Goal: Use online tool/utility: Utilize a website feature to perform a specific function

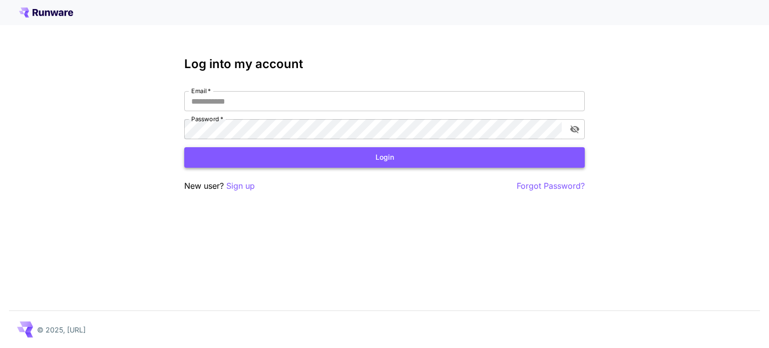
type input "**********"
click at [290, 151] on button "Login" at bounding box center [384, 157] width 401 height 21
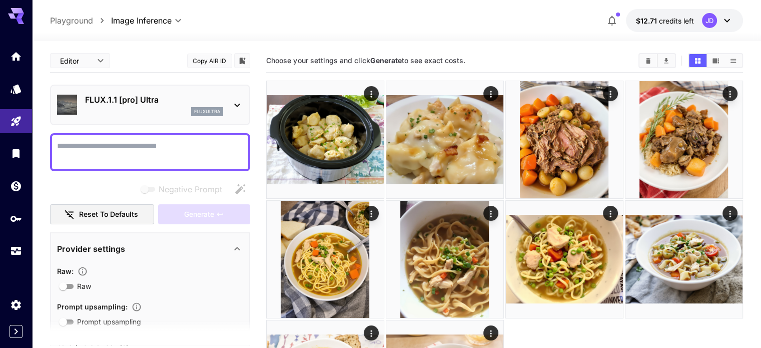
click at [124, 151] on textarea "Negative Prompt" at bounding box center [150, 152] width 186 height 24
paste textarea "**********"
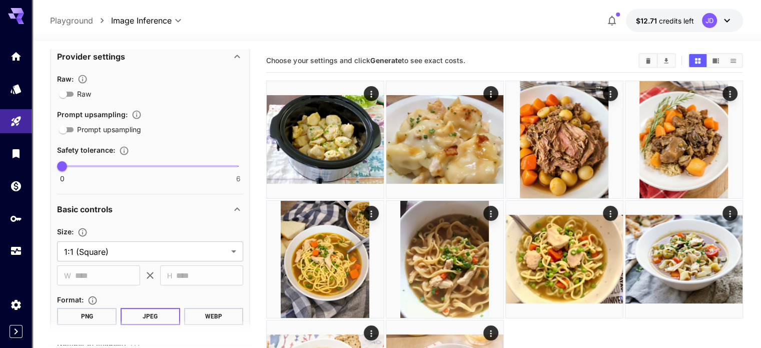
scroll to position [194, 0]
type textarea "**********"
click at [158, 245] on body "**********" at bounding box center [380, 234] width 761 height 468
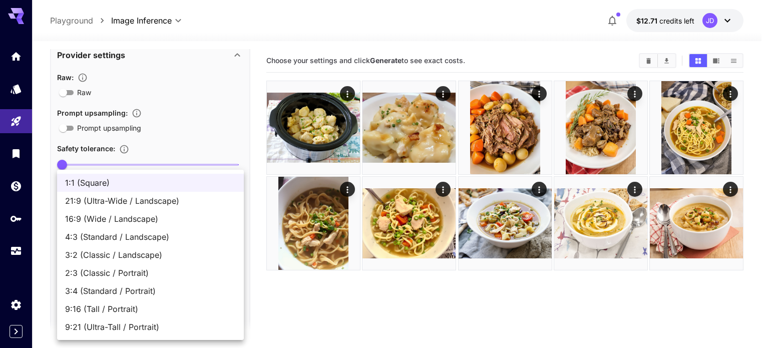
click at [143, 239] on span "4:3 (Standard / Landscape)" at bounding box center [150, 237] width 171 height 12
type input "**********"
type input "****"
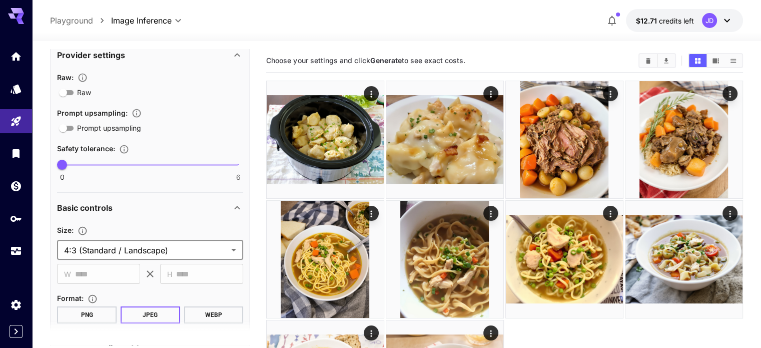
click at [168, 214] on div "Basic controls" at bounding box center [150, 208] width 186 height 24
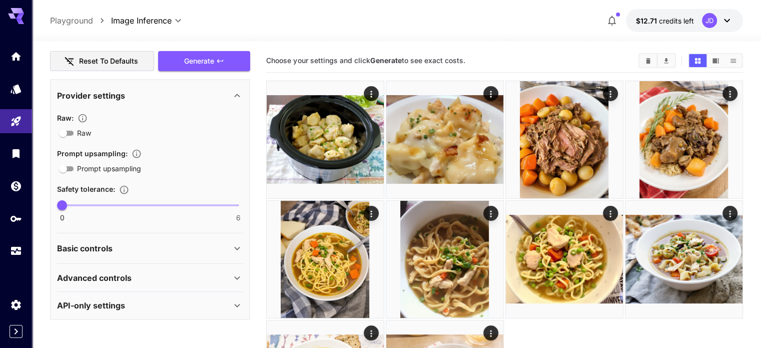
scroll to position [152, 0]
click at [138, 254] on div "Basic controls" at bounding box center [144, 249] width 174 height 12
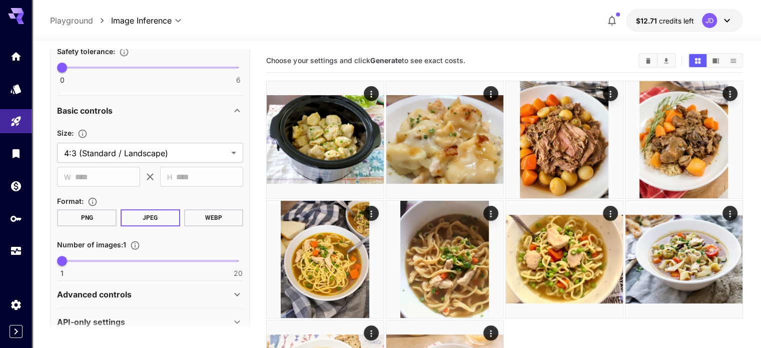
scroll to position [292, 0]
click at [73, 259] on span at bounding box center [150, 260] width 176 height 2
type input "*"
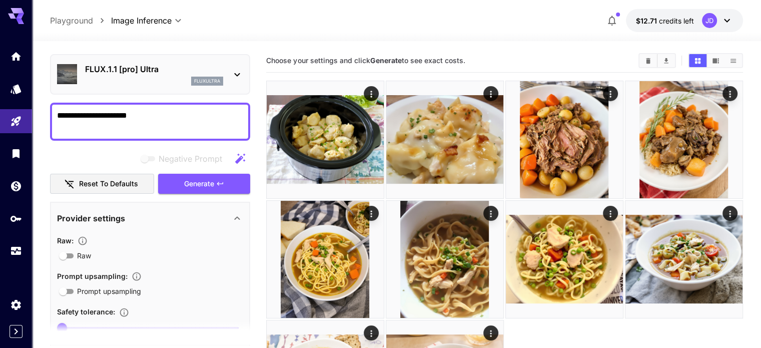
scroll to position [0, 0]
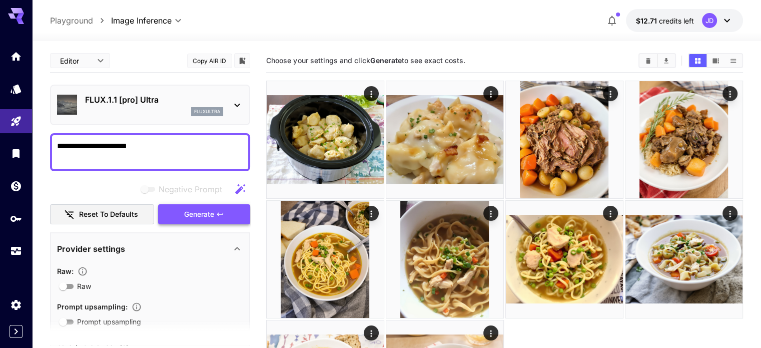
click at [190, 209] on span "Generate" at bounding box center [199, 214] width 30 height 13
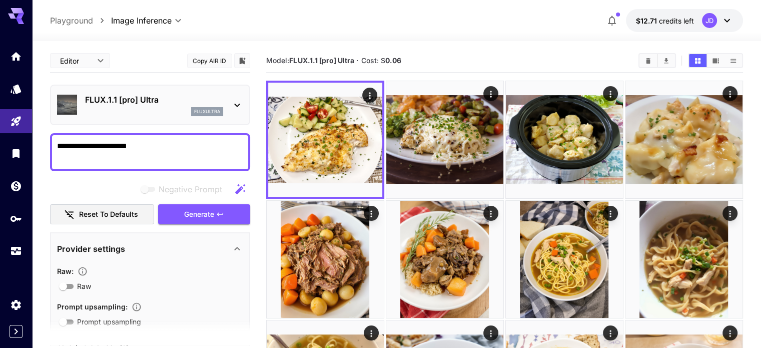
drag, startPoint x: 153, startPoint y: 146, endPoint x: 42, endPoint y: 149, distance: 111.7
click at [42, 149] on section "**********" at bounding box center [396, 254] width 729 height 427
paste textarea
click at [166, 205] on button "Generate" at bounding box center [204, 214] width 92 height 21
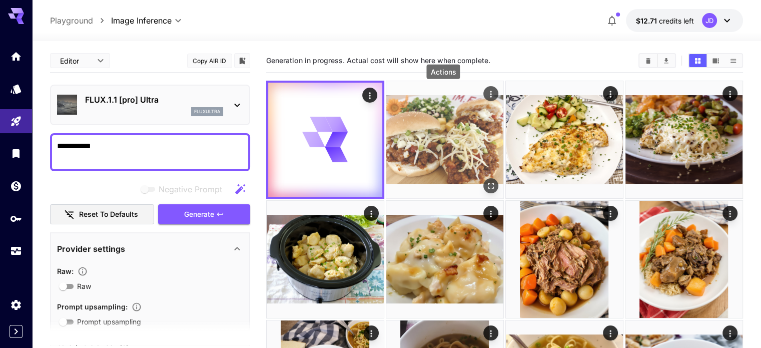
click at [490, 94] on icon "Actions" at bounding box center [491, 94] width 2 height 7
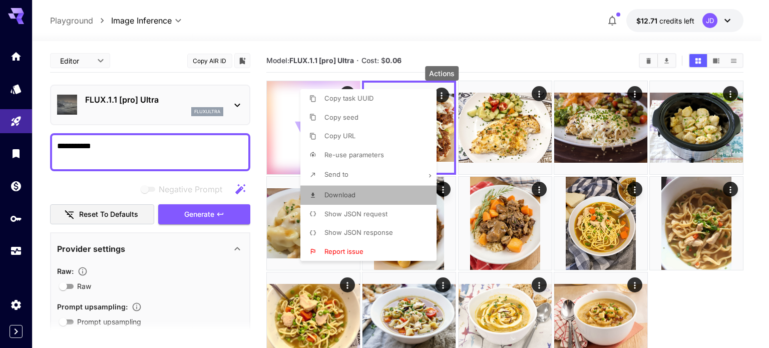
click at [369, 200] on li "Download" at bounding box center [371, 195] width 142 height 19
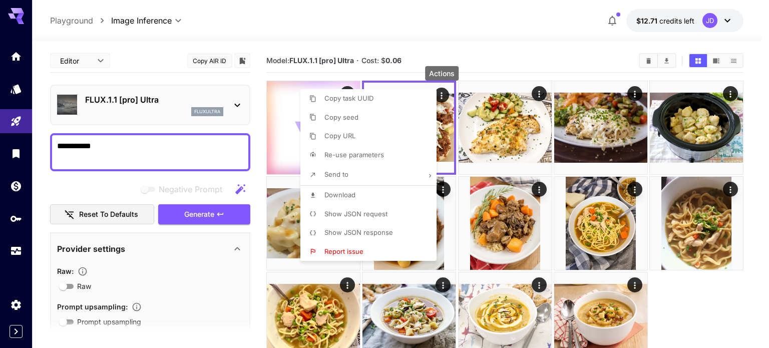
click at [439, 36] on div at bounding box center [384, 174] width 769 height 348
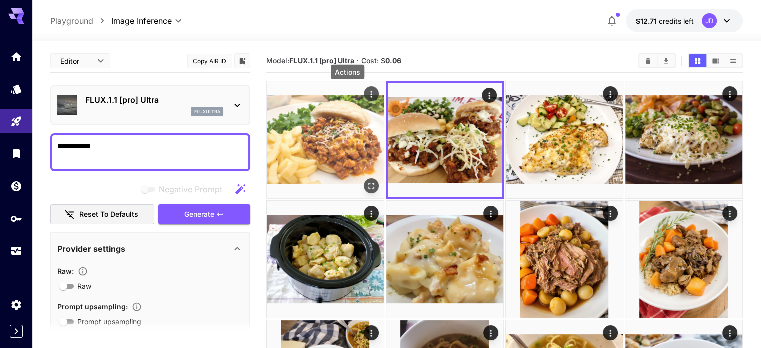
click at [370, 94] on icon "Actions" at bounding box center [371, 94] width 2 height 7
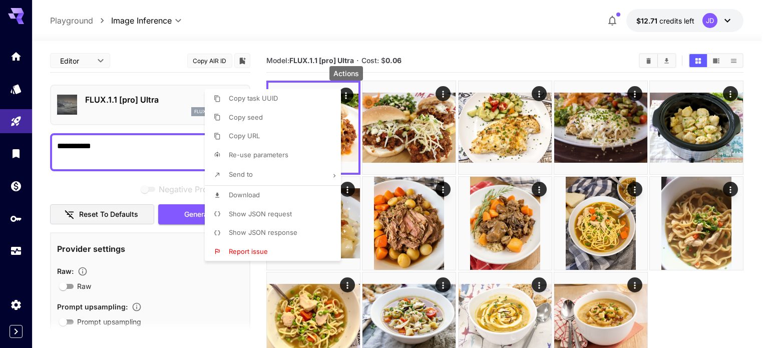
click at [298, 194] on li "Download" at bounding box center [276, 195] width 142 height 19
click at [113, 139] on div at bounding box center [384, 174] width 769 height 348
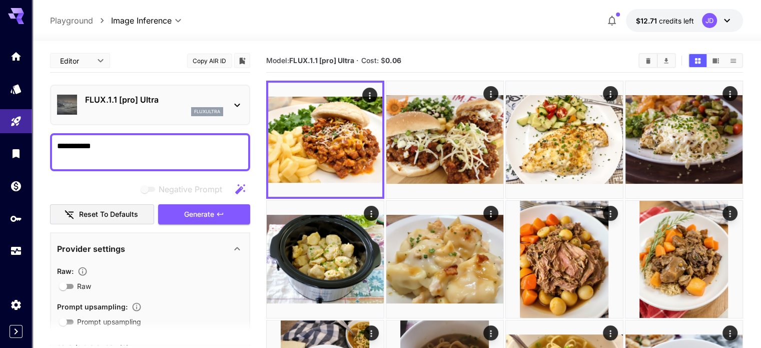
drag, startPoint x: 113, startPoint y: 146, endPoint x: 41, endPoint y: 146, distance: 72.1
click at [41, 146] on section "**********" at bounding box center [396, 314] width 729 height 546
paste textarea "*"
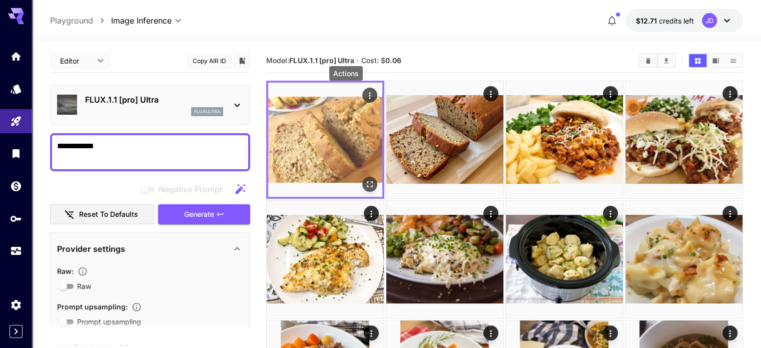
click at [369, 98] on icon "Actions" at bounding box center [370, 95] width 2 height 7
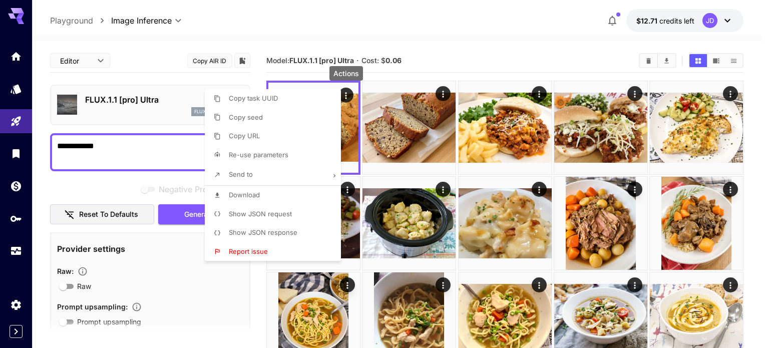
click at [279, 199] on li "Download" at bounding box center [276, 195] width 142 height 19
click at [442, 93] on div at bounding box center [384, 174] width 769 height 348
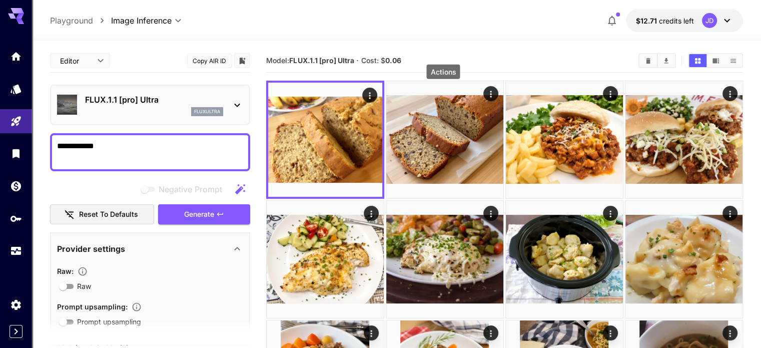
click at [486, 93] on icon "Actions" at bounding box center [491, 94] width 10 height 10
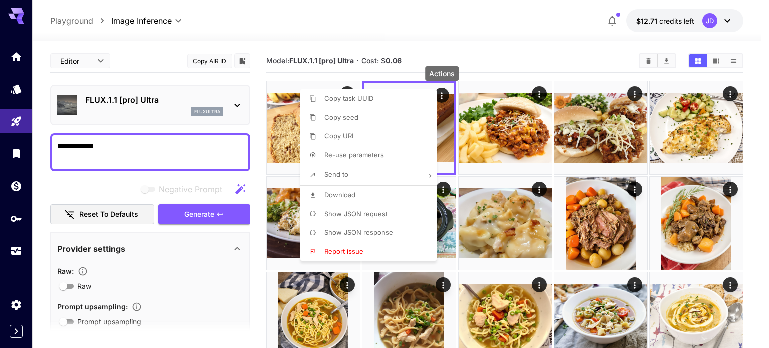
click at [356, 197] on li "Download" at bounding box center [371, 195] width 142 height 19
click at [160, 143] on div at bounding box center [384, 174] width 769 height 348
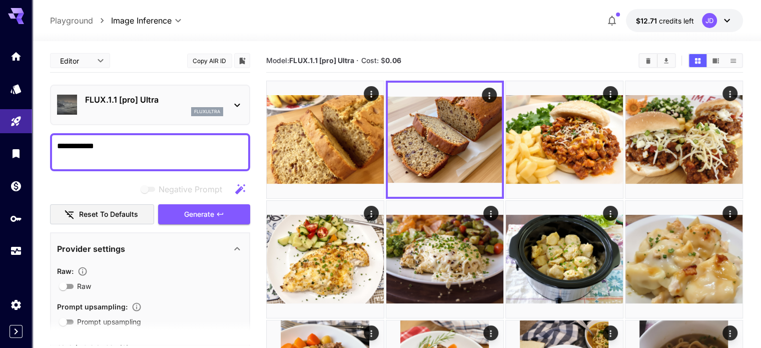
drag, startPoint x: 142, startPoint y: 148, endPoint x: 53, endPoint y: 158, distance: 89.7
click at [53, 158] on div "**********" at bounding box center [150, 152] width 200 height 38
paste textarea "**"
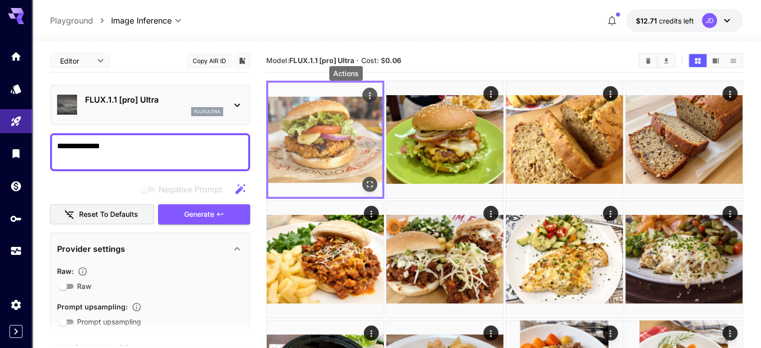
click at [365, 93] on icon "Actions" at bounding box center [370, 96] width 10 height 10
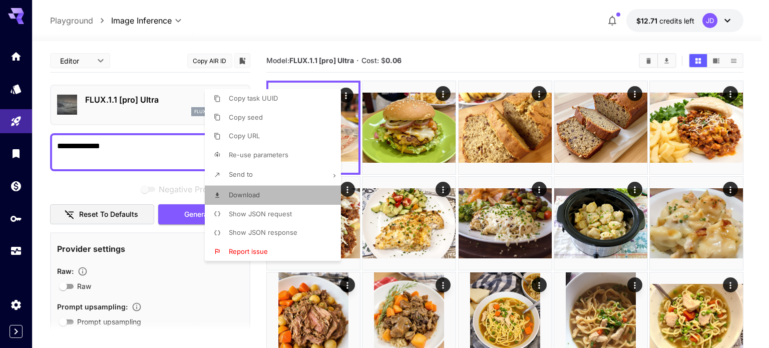
click at [269, 190] on li "Download" at bounding box center [276, 195] width 142 height 19
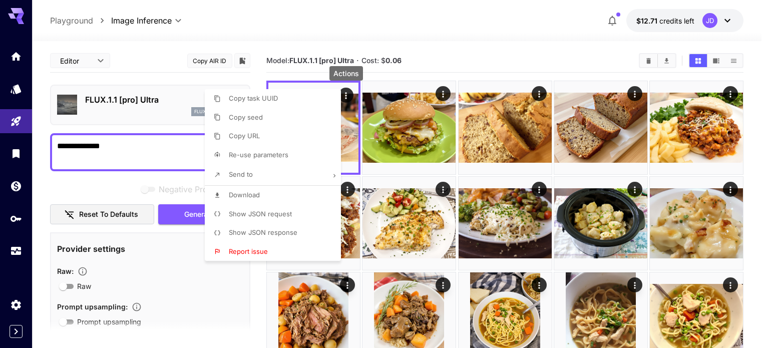
click at [442, 90] on div at bounding box center [384, 174] width 769 height 348
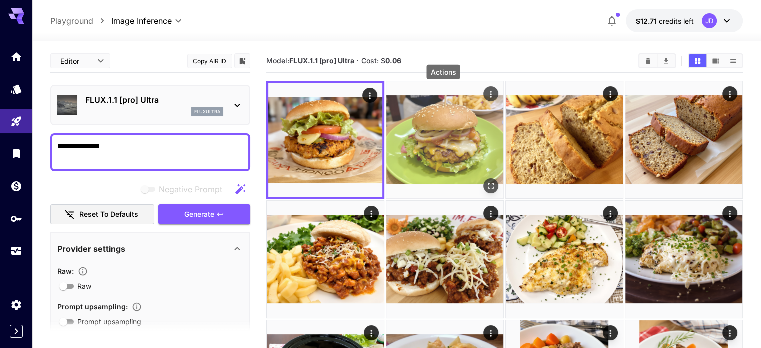
click at [490, 94] on icon "Actions" at bounding box center [491, 94] width 2 height 7
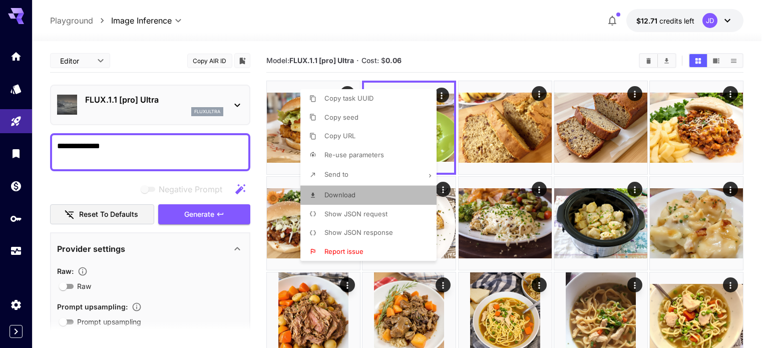
click at [366, 195] on li "Download" at bounding box center [371, 195] width 142 height 19
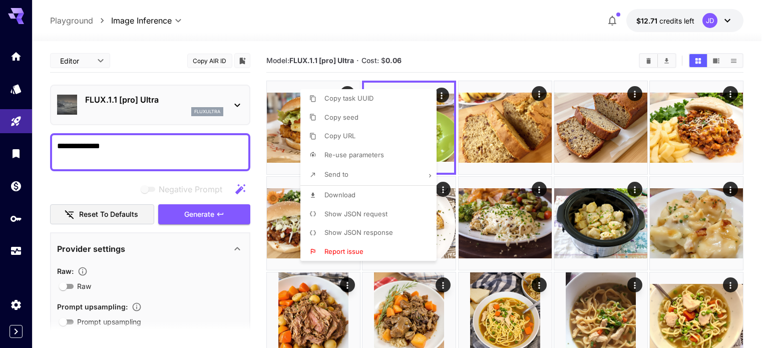
drag, startPoint x: 136, startPoint y: 146, endPoint x: 38, endPoint y: 153, distance: 98.4
click at [38, 153] on div at bounding box center [384, 174] width 769 height 348
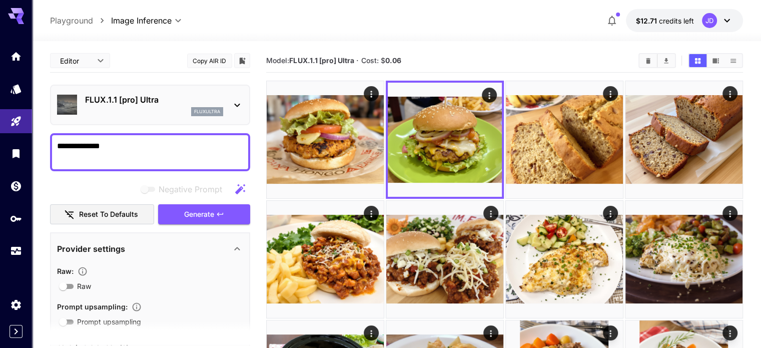
drag, startPoint x: 112, startPoint y: 152, endPoint x: 52, endPoint y: 152, distance: 60.1
click at [52, 152] on div "**********" at bounding box center [150, 152] width 200 height 38
paste textarea "****"
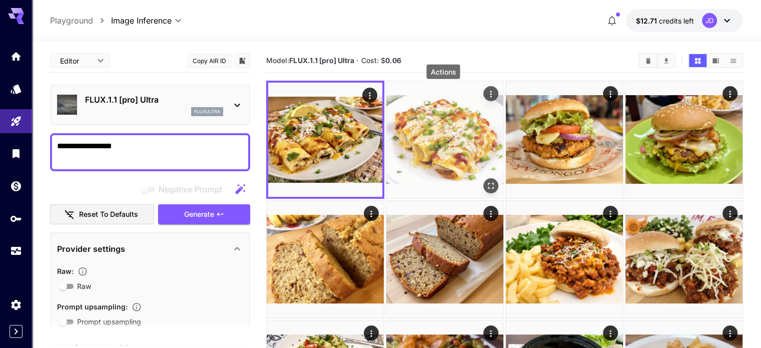
click at [484, 93] on button "Actions" at bounding box center [491, 93] width 15 height 15
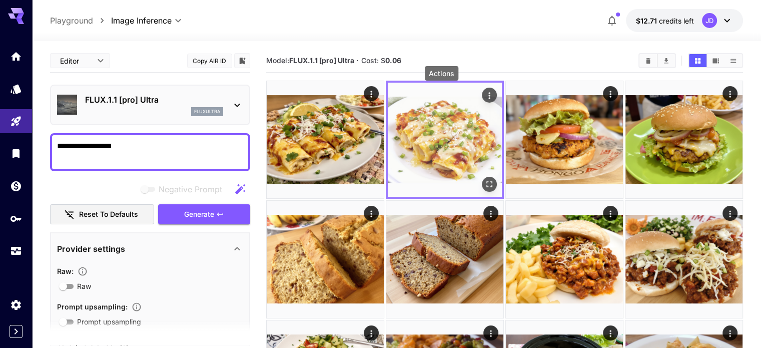
click at [485, 96] on icon "Actions" at bounding box center [490, 96] width 10 height 10
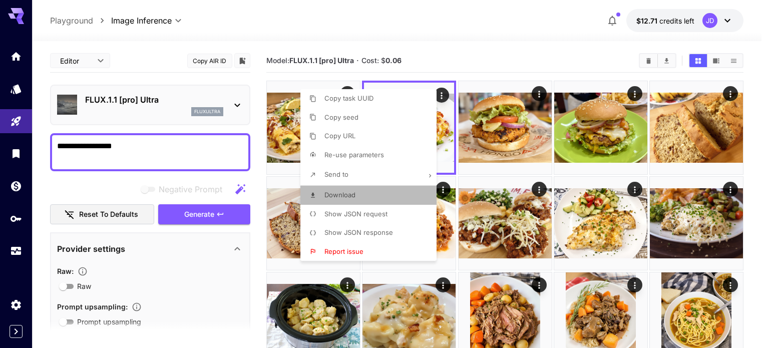
click at [381, 192] on li "Download" at bounding box center [371, 195] width 142 height 19
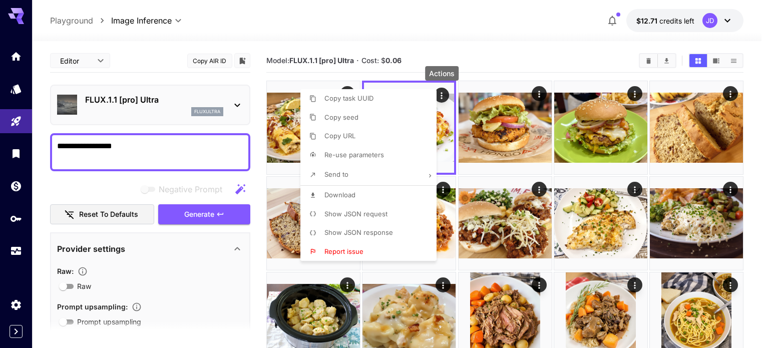
click at [378, 35] on div at bounding box center [384, 174] width 769 height 348
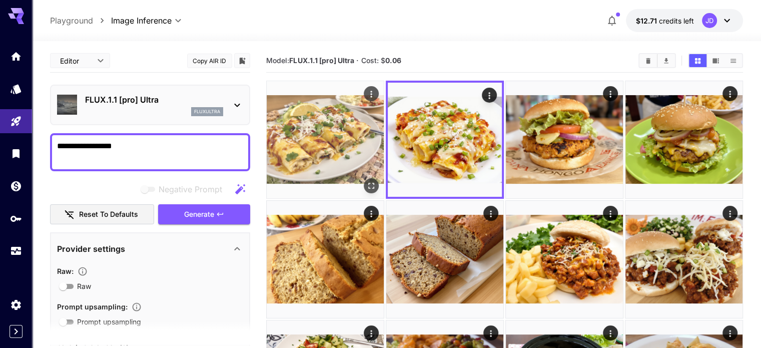
click at [322, 110] on img at bounding box center [325, 139] width 117 height 117
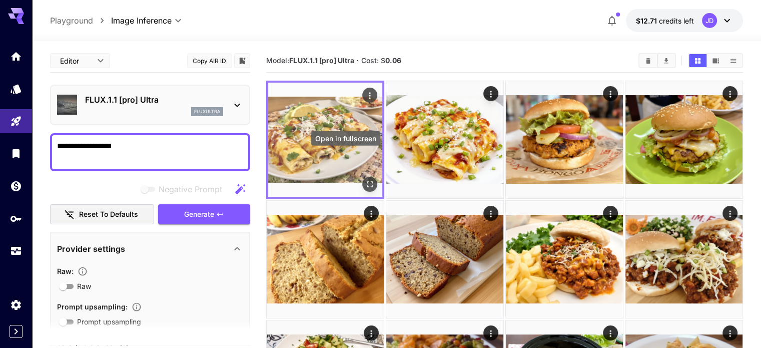
click at [365, 179] on icon "Open in fullscreen" at bounding box center [370, 184] width 10 height 10
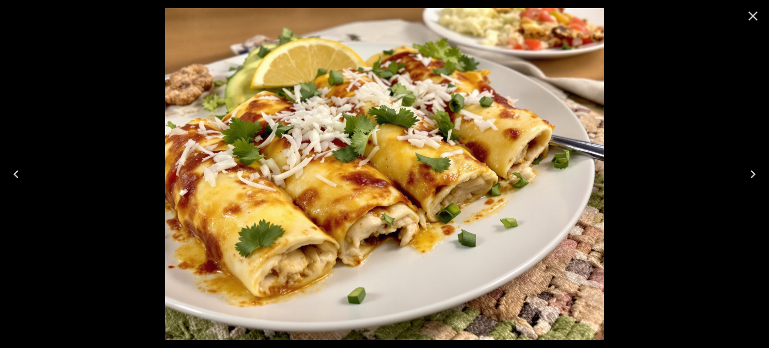
click at [752, 15] on icon "Close" at bounding box center [753, 17] width 10 height 10
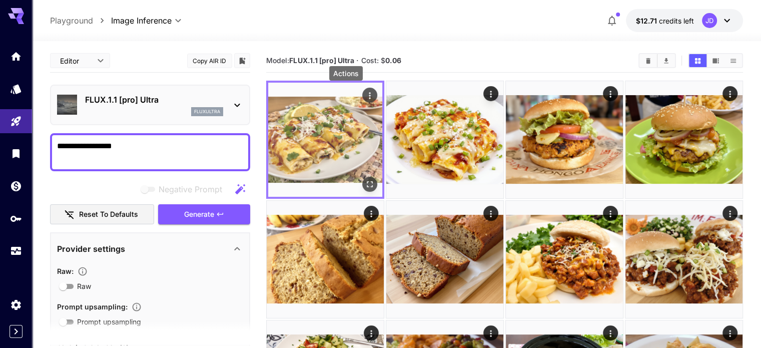
click at [365, 92] on icon "Actions" at bounding box center [370, 96] width 10 height 10
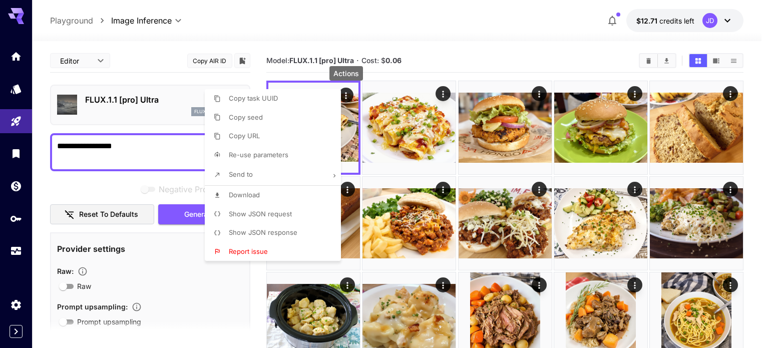
click at [250, 199] on p "Download" at bounding box center [244, 195] width 31 height 10
click at [139, 142] on div at bounding box center [384, 174] width 769 height 348
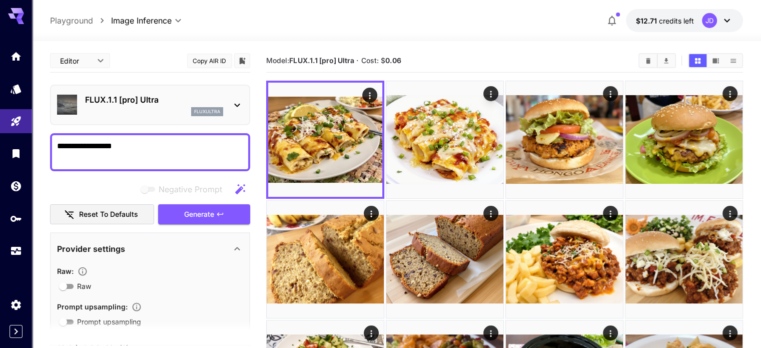
click at [139, 142] on div "Copy task UUID Copy seed Copy URL Re-use parameters Send to Download Show JSON …" at bounding box center [76, 174] width 152 height 348
drag, startPoint x: 139, startPoint y: 142, endPoint x: 48, endPoint y: 159, distance: 92.8
paste textarea "**"
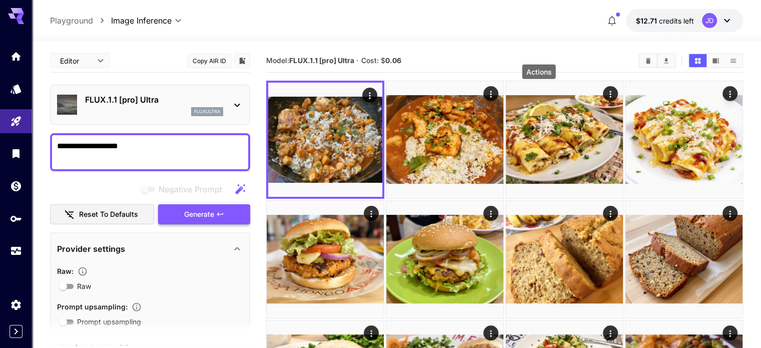
type textarea "**********"
click at [204, 210] on span "Generate" at bounding box center [199, 214] width 30 height 13
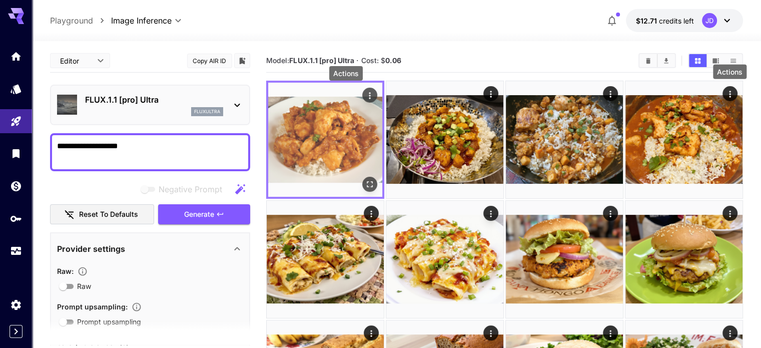
click at [365, 92] on icon "Actions" at bounding box center [370, 96] width 10 height 10
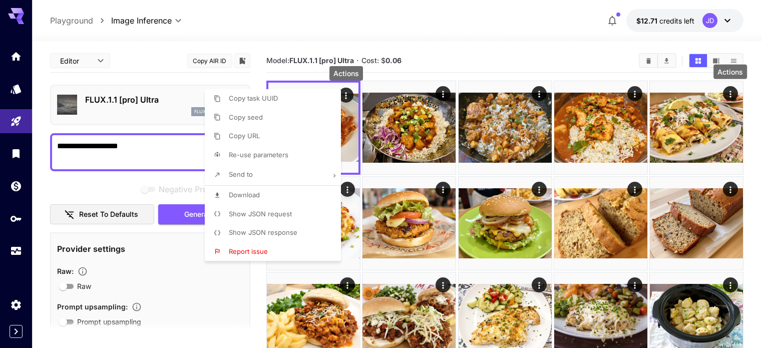
click at [271, 192] on li "Download" at bounding box center [276, 195] width 142 height 19
click at [445, 93] on div at bounding box center [384, 174] width 769 height 348
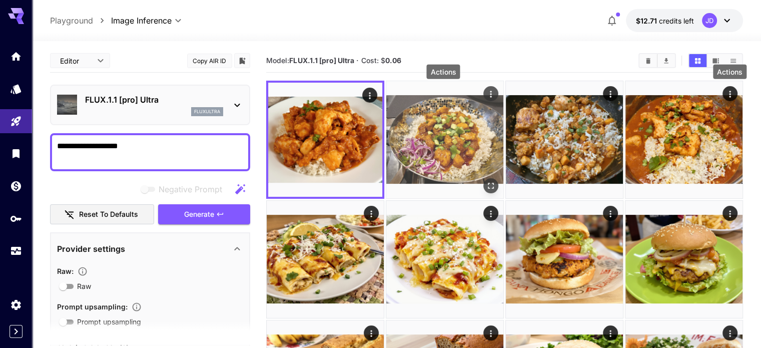
click at [486, 93] on icon "Actions" at bounding box center [491, 94] width 10 height 10
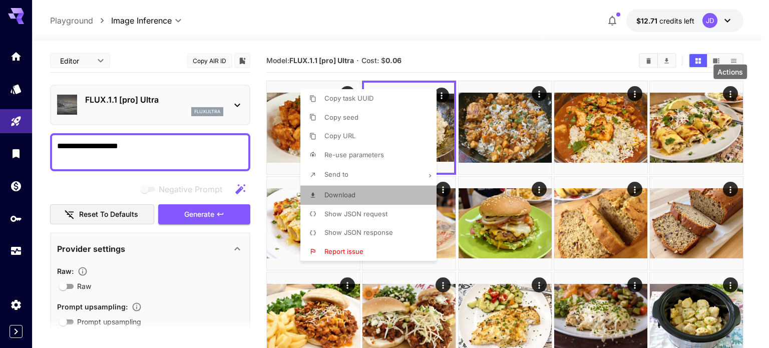
click at [376, 194] on li "Download" at bounding box center [371, 195] width 142 height 19
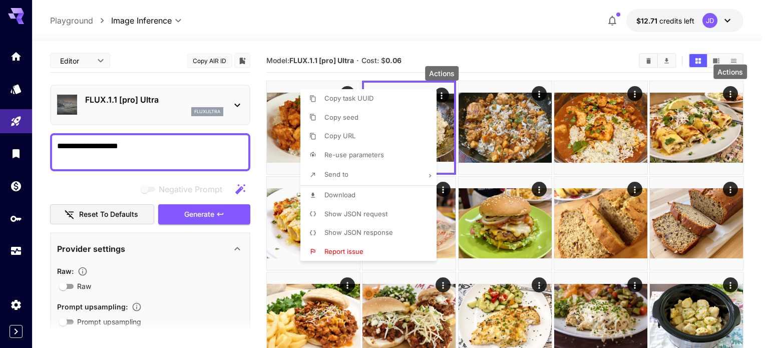
click at [138, 145] on div at bounding box center [384, 174] width 769 height 348
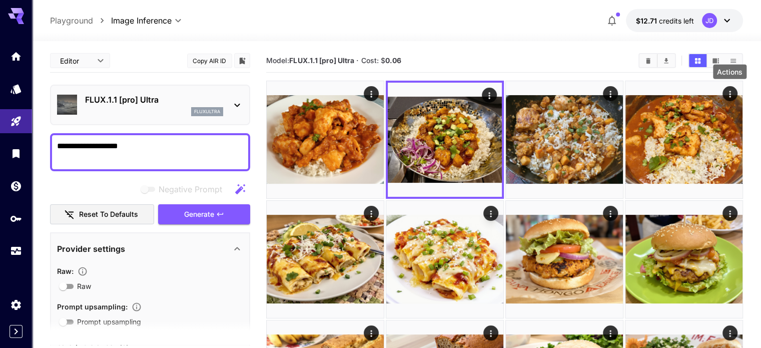
click at [138, 144] on div "Copy task UUID Copy seed Copy URL Re-use parameters Send to Download Show JSON …" at bounding box center [76, 174] width 152 height 348
drag, startPoint x: 138, startPoint y: 144, endPoint x: 48, endPoint y: 154, distance: 90.6
paste textarea
type textarea "**********"
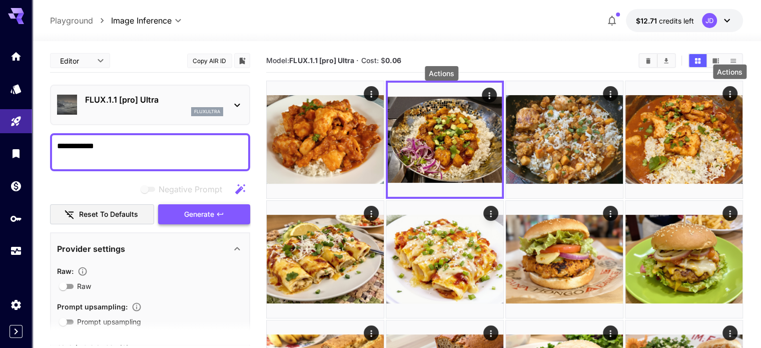
click at [190, 212] on span "Generate" at bounding box center [199, 214] width 30 height 13
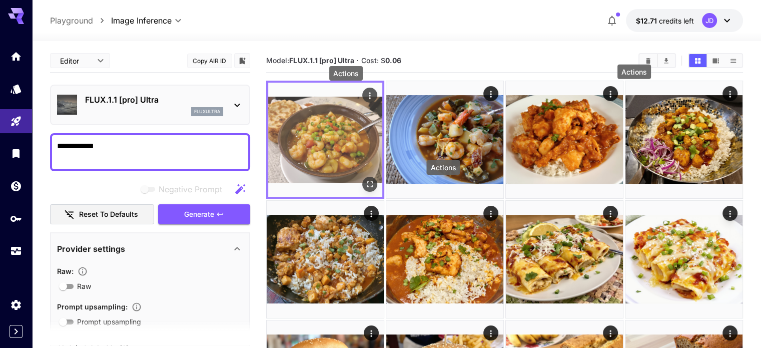
click at [365, 92] on icon "Actions" at bounding box center [370, 96] width 10 height 10
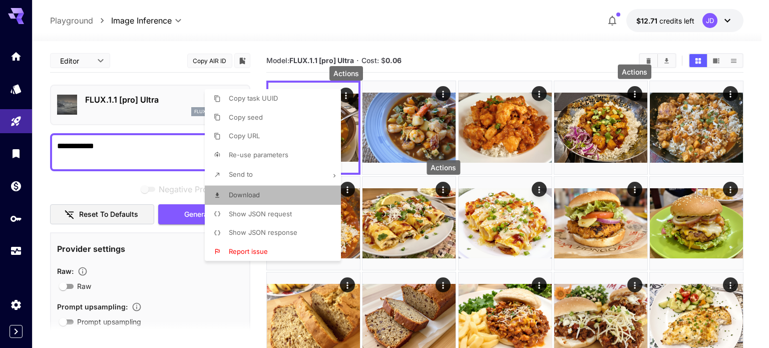
click at [256, 198] on span "Download" at bounding box center [244, 195] width 31 height 8
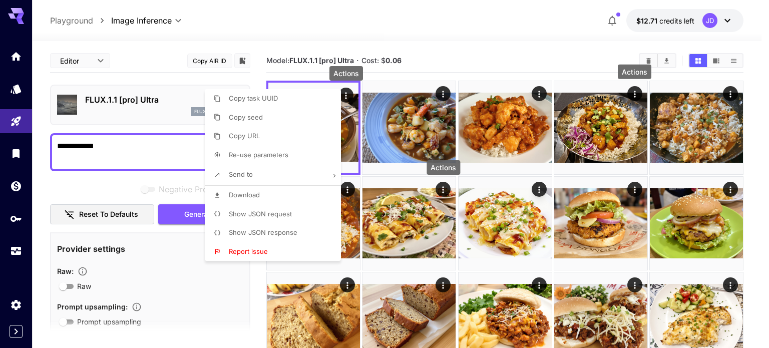
click at [184, 213] on div at bounding box center [384, 174] width 769 height 348
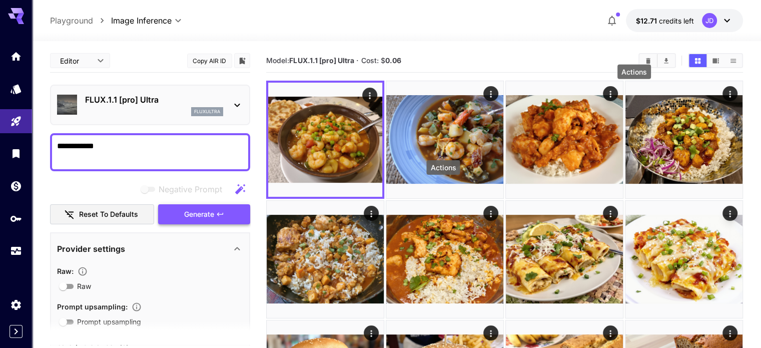
click at [194, 213] on span "Generate" at bounding box center [199, 214] width 30 height 13
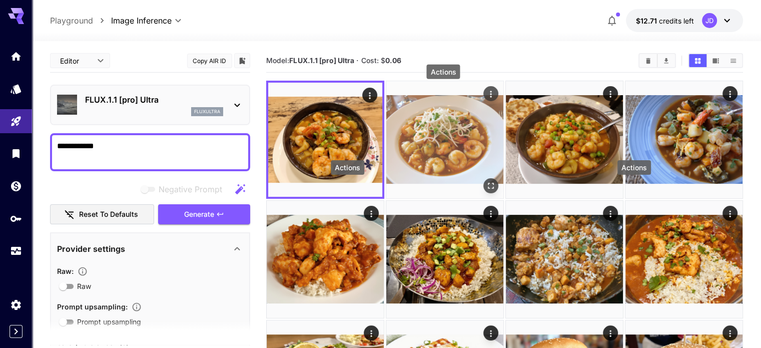
click at [486, 96] on icon "Actions" at bounding box center [491, 94] width 10 height 10
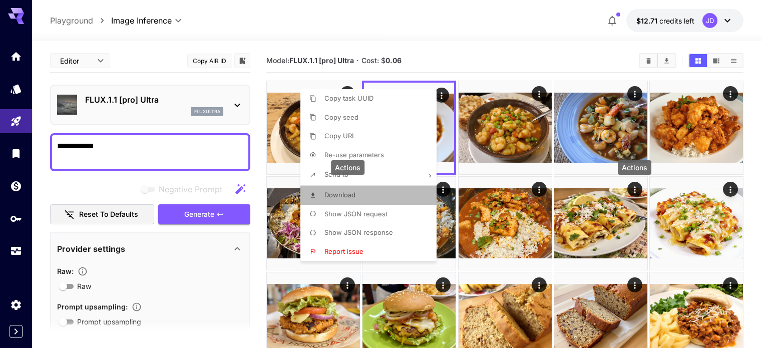
click at [362, 197] on li "Download" at bounding box center [371, 195] width 142 height 19
